Goal: Obtain resource: Download file/media

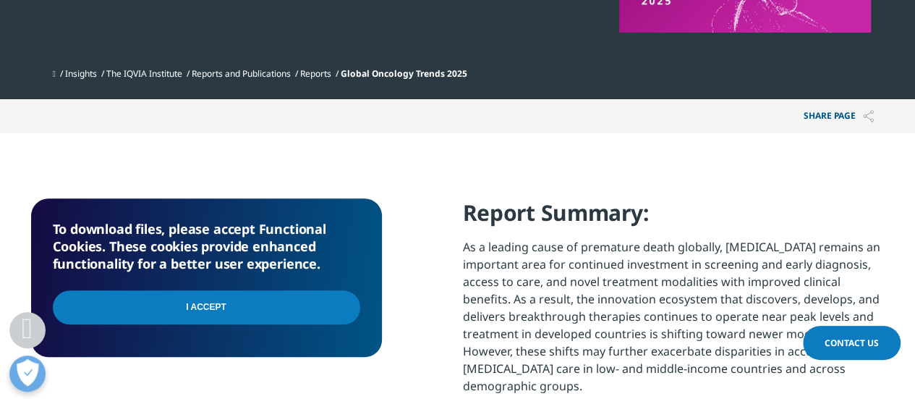
scroll to position [463, 0]
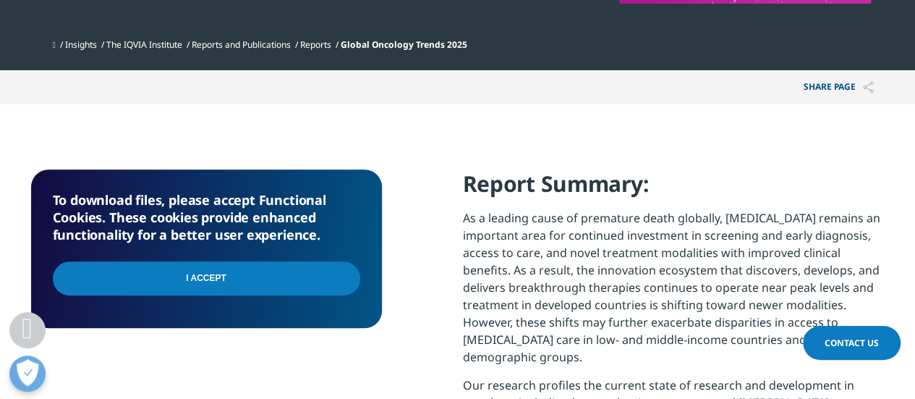
click at [208, 281] on input "I Accept" at bounding box center [206, 278] width 307 height 34
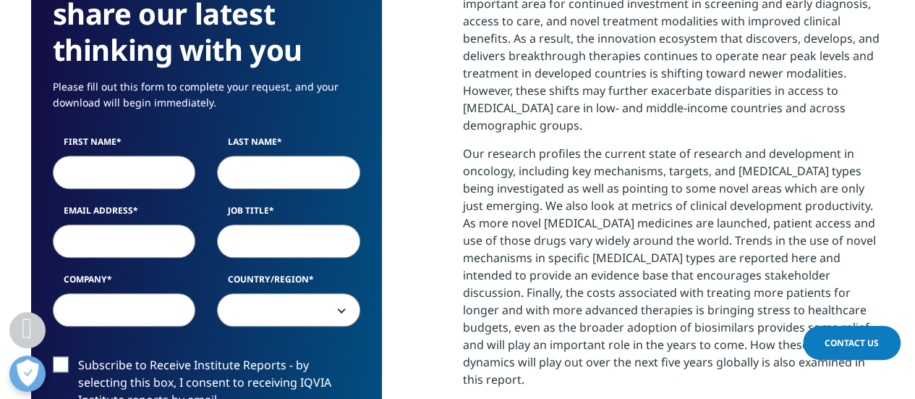
scroll to position [723, 0]
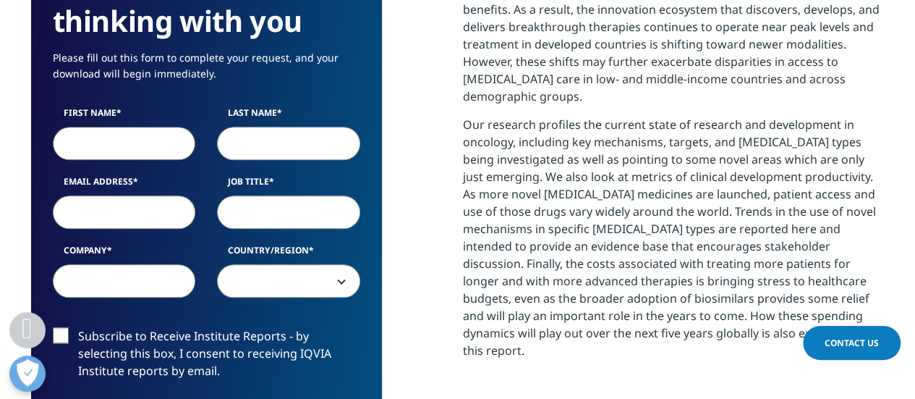
click at [80, 148] on input "First Name" at bounding box center [124, 143] width 143 height 33
type input "Padam"
type input "[PERSON_NAME]"
type input "[EMAIL_ADDRESS][PERSON_NAME][DOMAIN_NAME]"
type input "Ellenbarrie Industrial Gases Ltd"
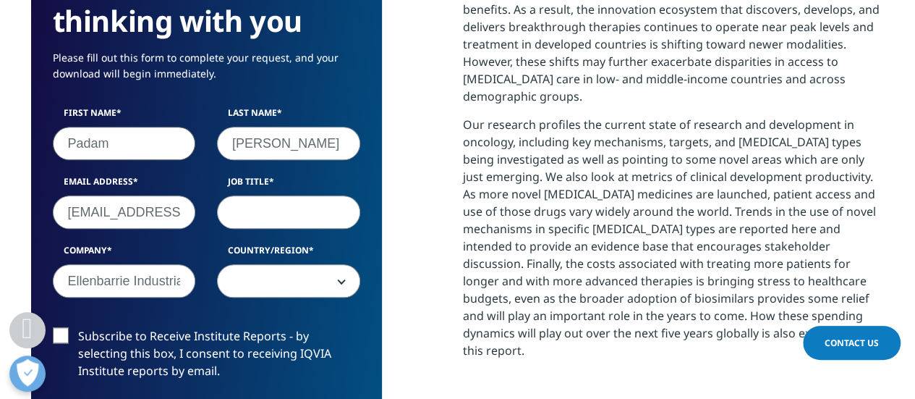
select select "India"
click at [250, 215] on input "Job Title" at bounding box center [288, 211] width 143 height 33
type input "MD"
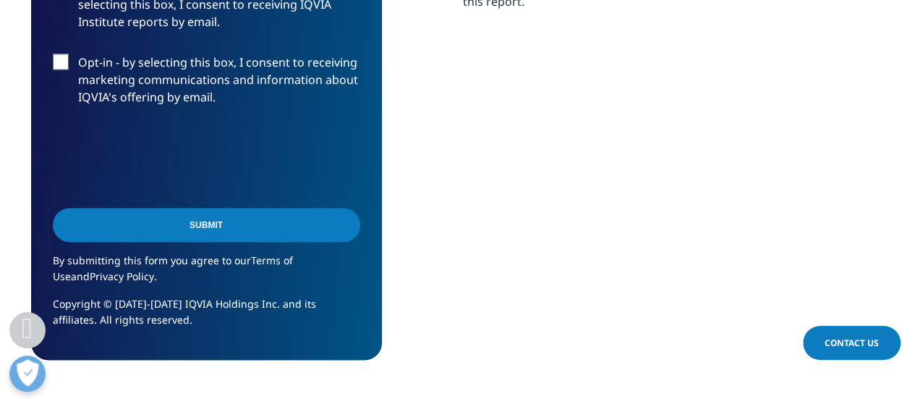
click at [196, 224] on input "Submit" at bounding box center [206, 225] width 307 height 34
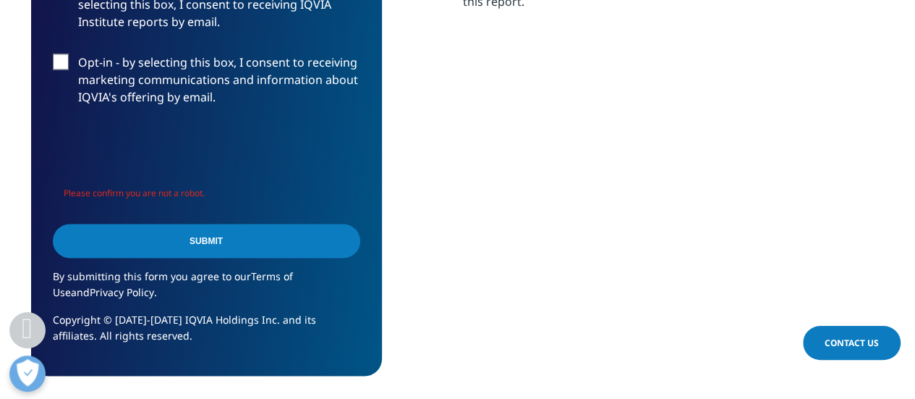
click at [190, 238] on input "Submit" at bounding box center [206, 241] width 307 height 34
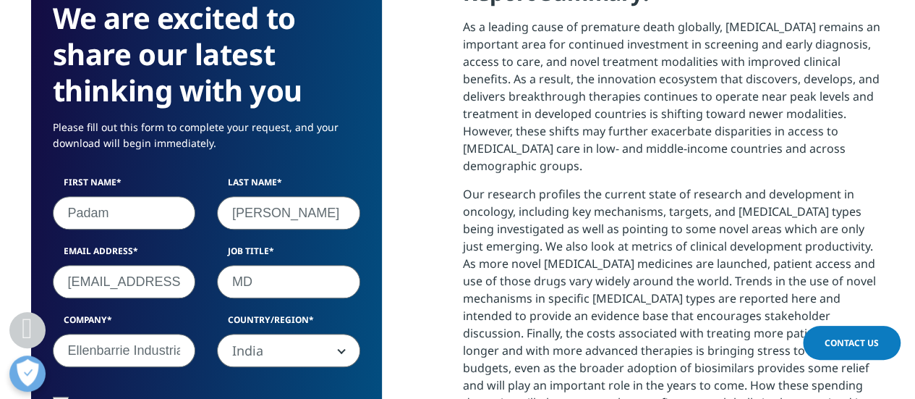
scroll to position [425, 854]
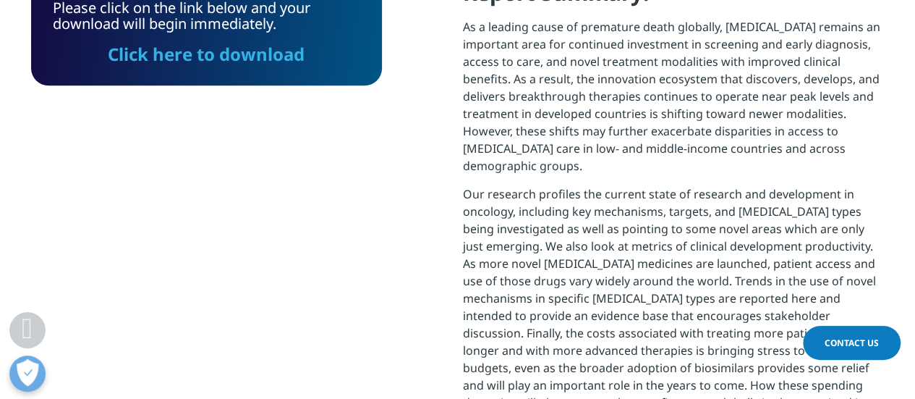
click at [190, 56] on link "Click here to download" at bounding box center [206, 54] width 197 height 24
